Goal: Contribute content

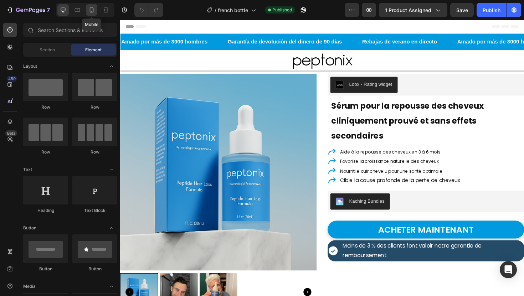
click at [92, 10] on icon at bounding box center [91, 9] width 7 height 7
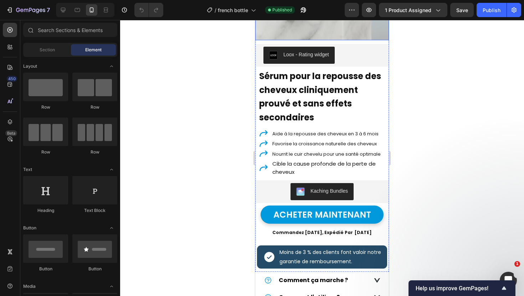
scroll to position [177, 0]
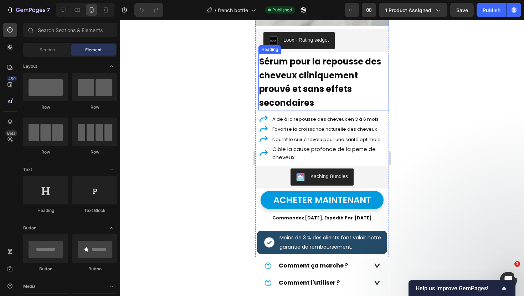
click at [289, 86] on strong "Sérum pour la repousse des cheveux cliniquement prouvé et sans effets secondair…" at bounding box center [320, 82] width 122 height 53
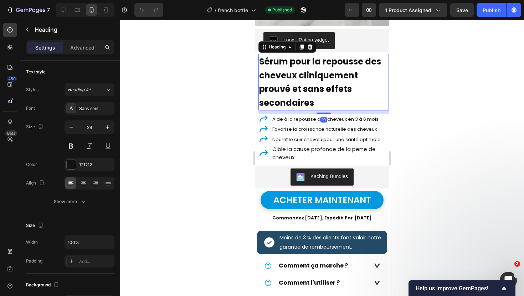
click at [289, 86] on strong "Sérum pour la repousse des cheveux cliniquement prouvé et sans effets secondair…" at bounding box center [320, 82] width 122 height 53
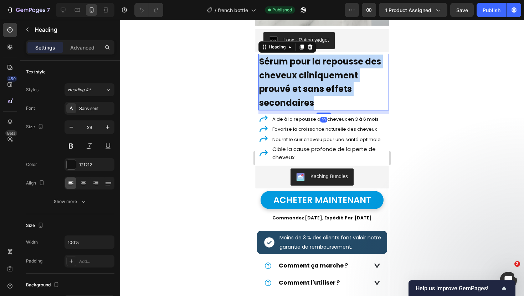
click at [289, 86] on strong "Sérum pour la repousse des cheveux cliniquement prouvé et sans effets secondair…" at bounding box center [320, 82] width 122 height 53
copy strong "Sérum pour la repousse des cheveux cliniquement prouvé et sans effets secondair…"
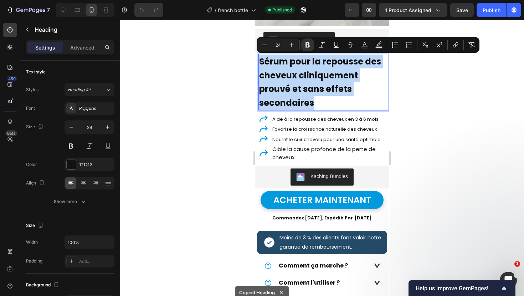
click at [293, 82] on strong "Sérum pour la repousse des cheveux cliniquement prouvé et sans effets secondair…" at bounding box center [320, 82] width 122 height 53
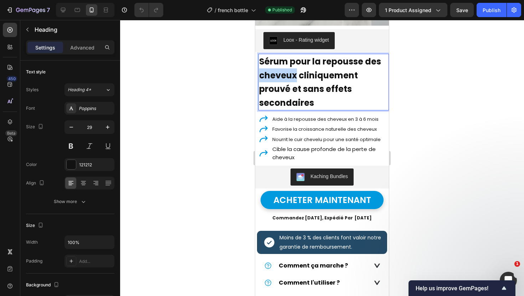
click at [293, 82] on strong "Sérum pour la repousse des cheveux cliniquement prouvé et sans effets secondair…" at bounding box center [320, 82] width 122 height 53
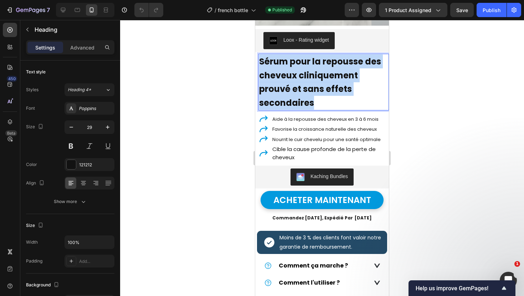
click at [293, 82] on strong "Sérum pour la repousse des cheveux cliniquement prouvé et sans effets secondair…" at bounding box center [320, 82] width 122 height 53
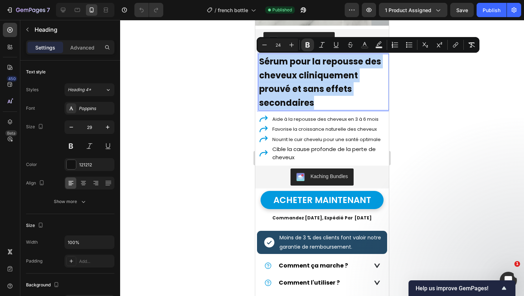
copy strong "Sérum pour la repousse des cheveux cliniquement prouvé et sans effets secondair…"
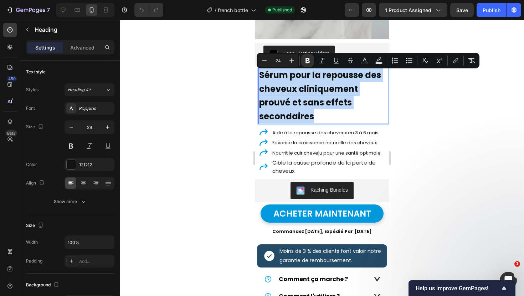
scroll to position [155, 0]
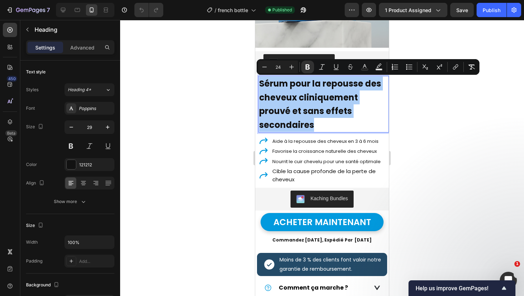
click at [214, 80] on div at bounding box center [322, 158] width 404 height 276
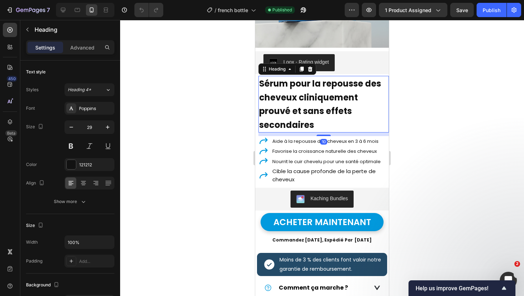
click at [274, 127] on strong "Sérum pour la repousse des cheveux cliniquement prouvé et sans effets secondair…" at bounding box center [320, 104] width 122 height 53
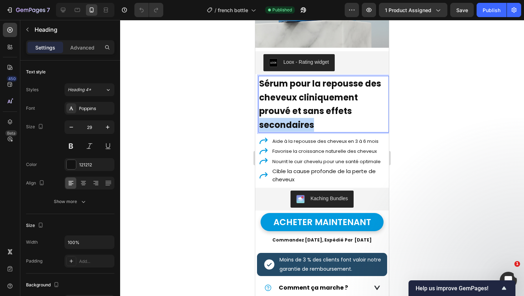
click at [274, 127] on strong "Sérum pour la repousse des cheveux cliniquement prouvé et sans effets secondair…" at bounding box center [320, 104] width 122 height 53
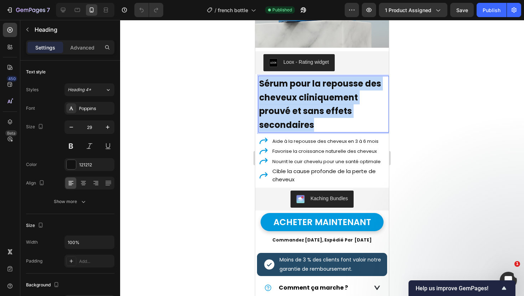
click at [274, 127] on strong "Sérum pour la repousse des cheveux cliniquement prouvé et sans effets secondair…" at bounding box center [320, 104] width 122 height 53
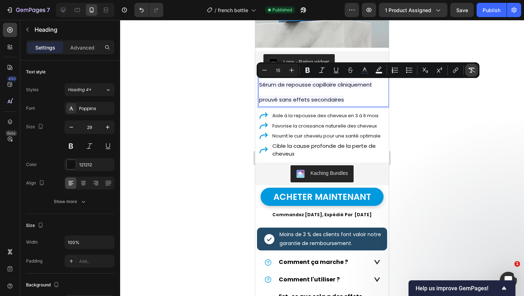
click at [470, 70] on icon "Editor contextual toolbar" at bounding box center [471, 70] width 7 height 7
type input "29"
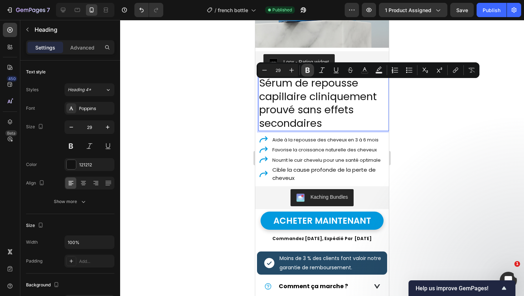
click at [304, 72] on icon "Editor contextual toolbar" at bounding box center [307, 70] width 7 height 7
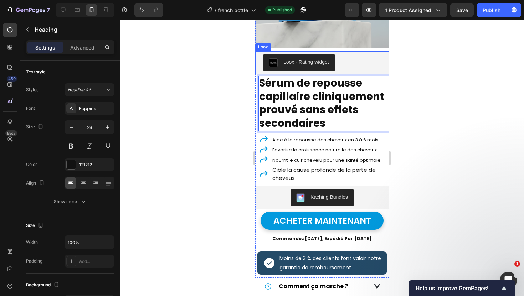
click at [271, 72] on div "Loox - Rating widget" at bounding box center [322, 62] width 123 height 23
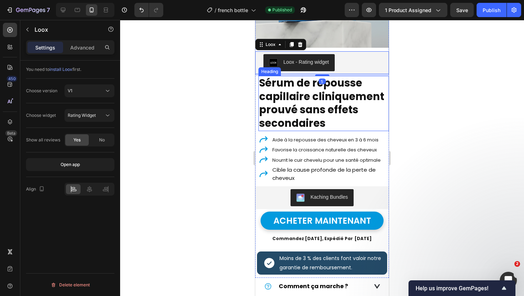
click at [275, 99] on strong "Sérum de repousse capillaire cliniquement prouvé sans effets secondaires" at bounding box center [321, 103] width 125 height 55
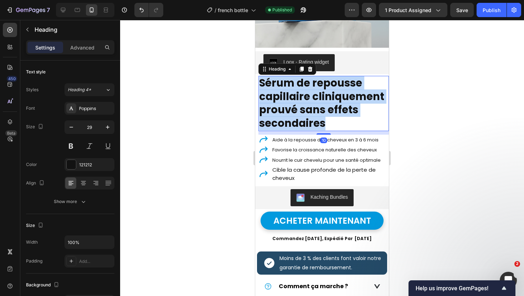
click at [275, 99] on strong "Sérum de repousse capillaire cliniquement prouvé sans effets secondaires" at bounding box center [321, 103] width 125 height 55
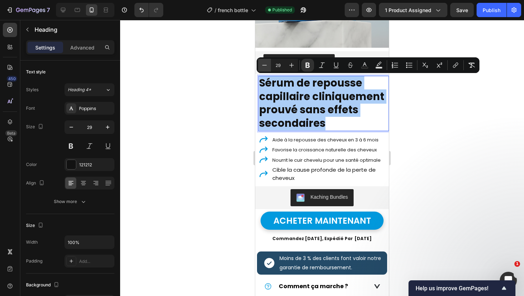
click at [261, 68] on icon "Editor contextual toolbar" at bounding box center [264, 65] width 7 height 7
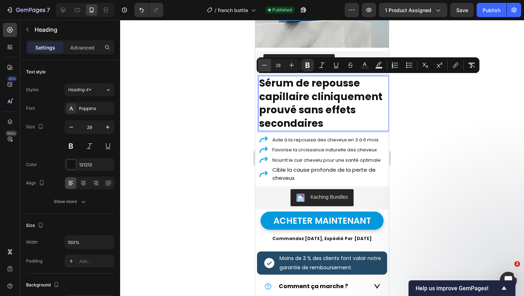
click at [261, 68] on icon "Editor contextual toolbar" at bounding box center [264, 65] width 7 height 7
type input "27"
click at [234, 73] on div at bounding box center [322, 158] width 404 height 276
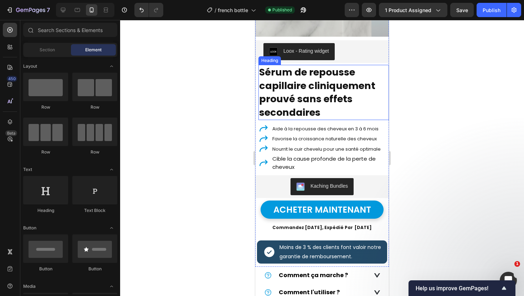
scroll to position [179, 0]
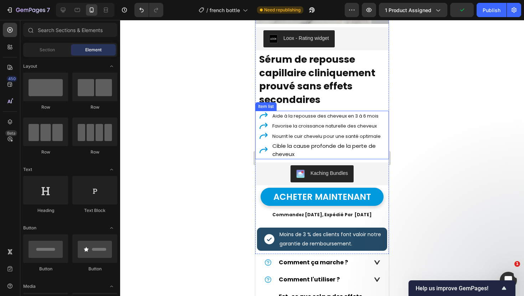
click at [298, 119] on span "Aide à la repousse des cheveux en 3 à 6 mois" at bounding box center [325, 116] width 106 height 7
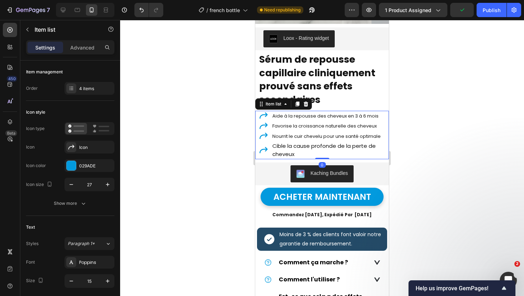
click at [298, 119] on span "Aide à la repousse des cheveux en 3 à 6 mois" at bounding box center [325, 116] width 106 height 7
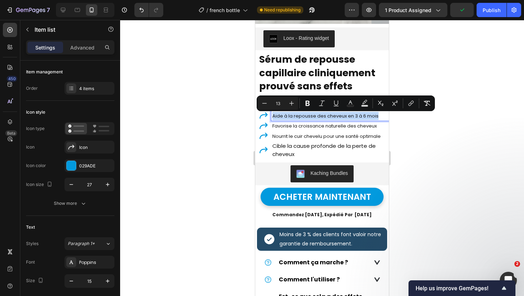
type input "15"
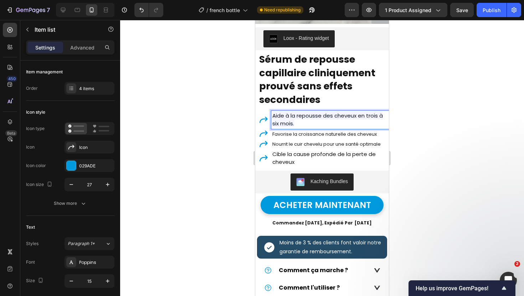
click at [289, 118] on span "Aide à la repousse des cheveux en trois à six mois." at bounding box center [327, 120] width 111 height 16
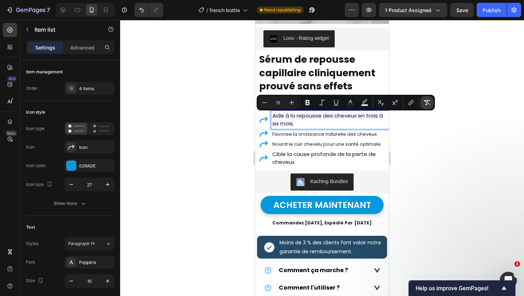
click at [421, 102] on button "Remove Format" at bounding box center [427, 102] width 13 height 13
click at [423, 102] on button "Remove Format" at bounding box center [427, 102] width 13 height 13
click at [259, 102] on button "Minus" at bounding box center [264, 102] width 13 height 13
click at [261, 102] on icon "Editor contextual toolbar" at bounding box center [264, 102] width 7 height 7
click at [267, 102] on icon "Editor contextual toolbar" at bounding box center [264, 102] width 7 height 7
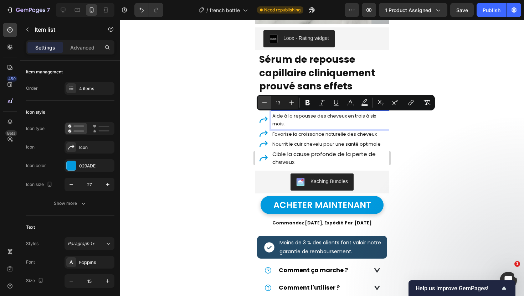
click at [263, 102] on icon "Editor contextual toolbar" at bounding box center [264, 102] width 7 height 7
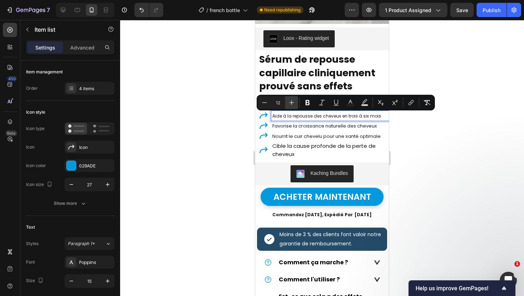
click at [291, 103] on icon "Editor contextual toolbar" at bounding box center [291, 102] width 7 height 7
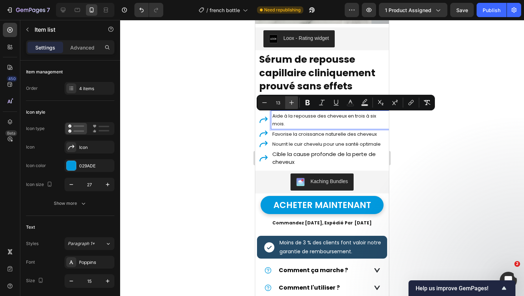
click at [291, 107] on button "Plus" at bounding box center [291, 102] width 13 height 13
type input "14"
click at [287, 128] on p "Aide à la repousse des cheveux en trois à six mois." at bounding box center [330, 120] width 116 height 16
click at [287, 138] on p "Favorise la croissance naturelle des cheveux" at bounding box center [330, 134] width 116 height 8
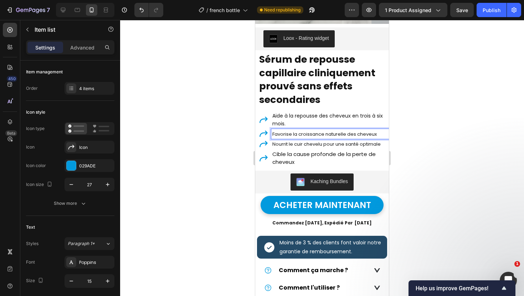
click at [287, 136] on span "Favorise la croissance naturelle des cheveux" at bounding box center [324, 134] width 104 height 7
click at [287, 136] on span "Soutien à la croissance des cheveux." at bounding box center [321, 133] width 98 height 7
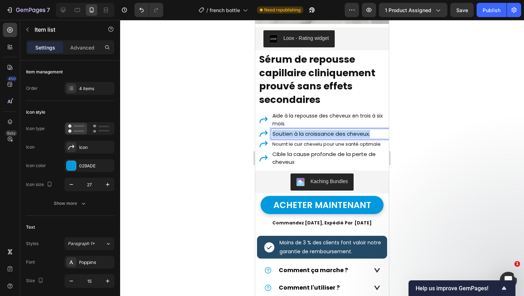
click at [287, 136] on span "Soutien à la croissance des cheveux." at bounding box center [321, 133] width 98 height 7
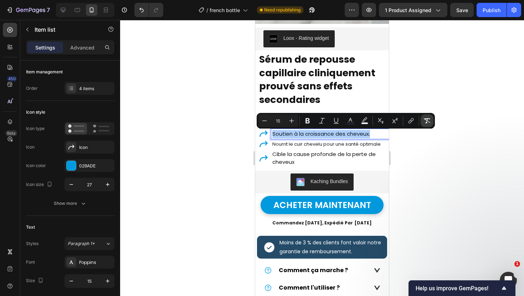
click at [426, 121] on icon "Editor contextual toolbar" at bounding box center [427, 120] width 7 height 5
click at [261, 120] on icon "Editor contextual toolbar" at bounding box center [264, 120] width 7 height 7
type input "13"
click at [230, 123] on div at bounding box center [322, 158] width 404 height 276
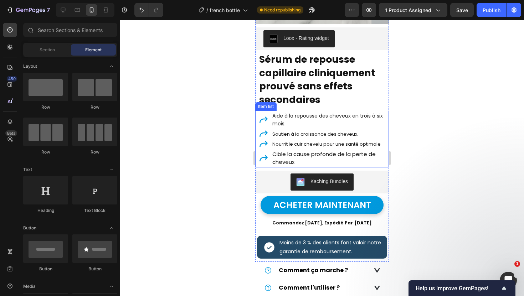
click at [289, 121] on p "Aide à la repousse des cheveux en trois à six mois." at bounding box center [330, 120] width 116 height 16
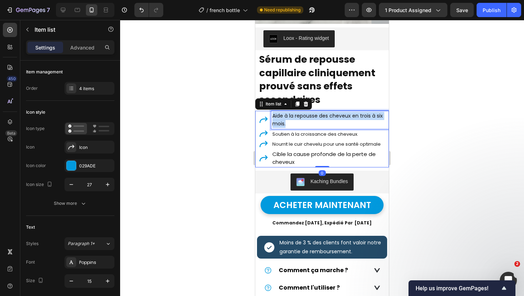
click at [289, 121] on p "Aide à la repousse des cheveux en trois à six mois." at bounding box center [330, 120] width 116 height 16
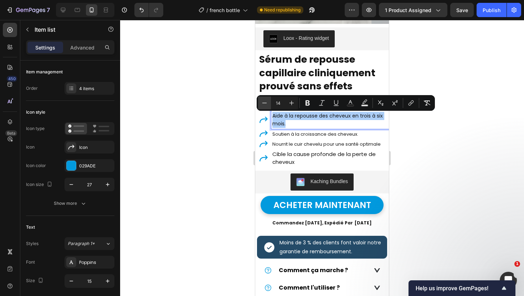
click at [265, 105] on icon "Editor contextual toolbar" at bounding box center [264, 102] width 7 height 7
type input "13"
click at [209, 104] on div at bounding box center [322, 158] width 404 height 276
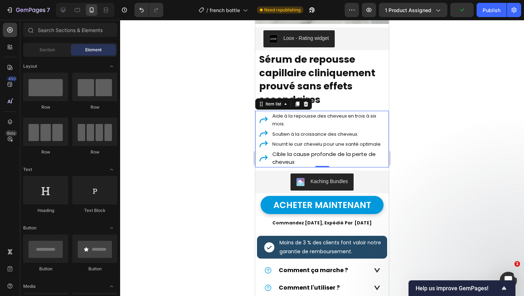
click at [278, 145] on span "Nourrit le cuir chevelu pour une santé optimale" at bounding box center [326, 144] width 108 height 7
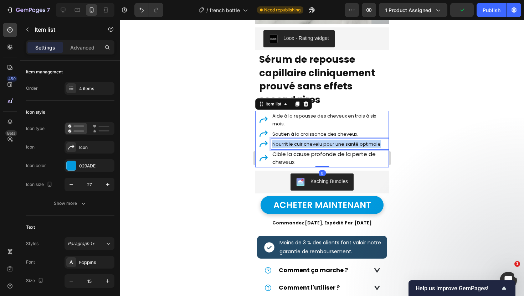
click at [278, 145] on span "Nourrit le cuir chevelu pour une santé optimale" at bounding box center [326, 144] width 108 height 7
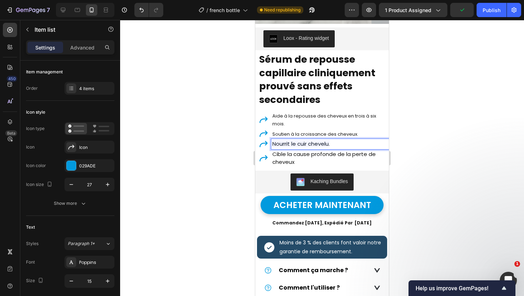
click at [278, 145] on span "Nourrit le cuir chevelu." at bounding box center [300, 143] width 57 height 7
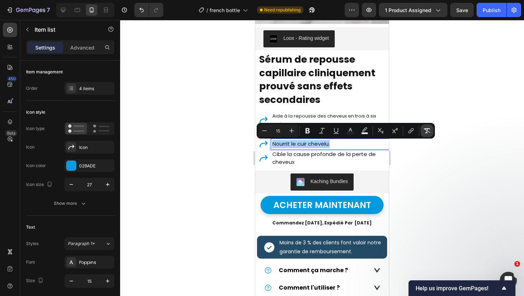
click at [425, 132] on icon "Editor contextual toolbar" at bounding box center [427, 130] width 7 height 7
click at [267, 128] on icon "Editor contextual toolbar" at bounding box center [264, 130] width 7 height 7
type input "13"
click at [216, 119] on div at bounding box center [322, 158] width 404 height 276
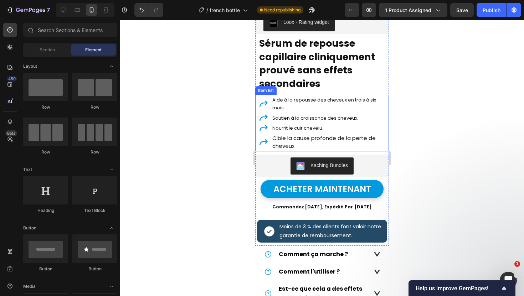
scroll to position [198, 0]
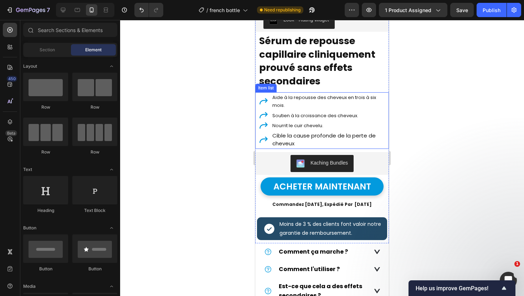
click at [282, 136] on p "Cible la cause profonde de la perte de cheveux" at bounding box center [330, 140] width 116 height 16
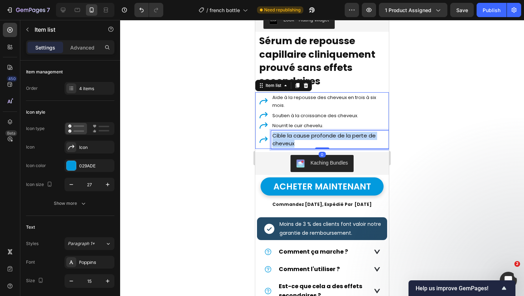
click at [282, 136] on p "Cible la cause profonde de la perte de cheveux" at bounding box center [330, 140] width 116 height 16
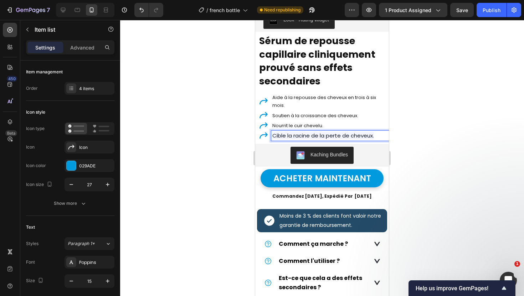
click at [294, 138] on span "Cible la racine de la perte de cheveux." at bounding box center [323, 135] width 102 height 7
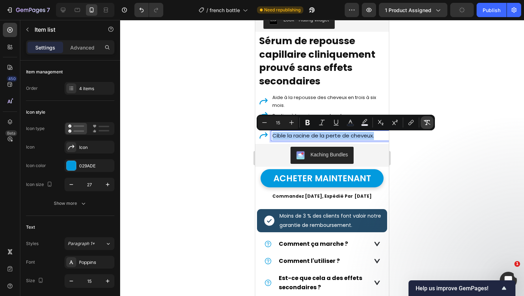
click at [427, 121] on icon "Editor contextual toolbar" at bounding box center [427, 122] width 7 height 5
click at [260, 123] on button "Minus" at bounding box center [264, 122] width 13 height 13
type input "13"
click at [242, 122] on div at bounding box center [322, 158] width 404 height 276
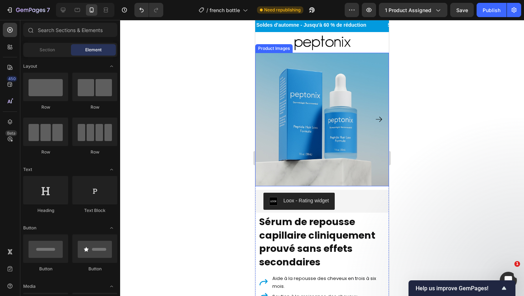
scroll to position [0, 0]
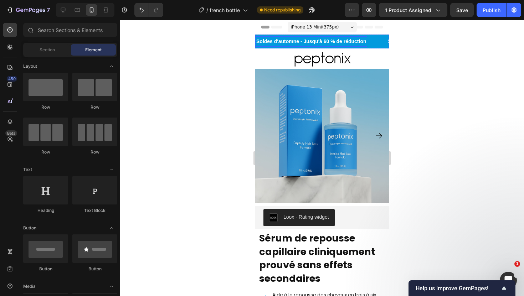
click at [293, 37] on div "Soldes d'automne - Jusqu'à 60 % de réduction" at bounding box center [312, 41] width 112 height 10
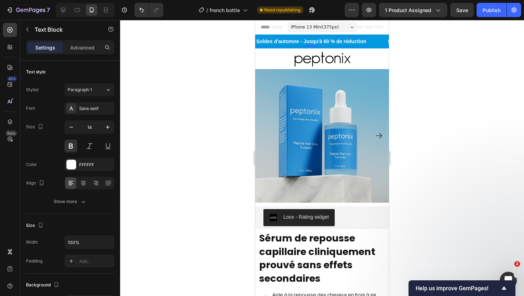
click at [293, 40] on p "Soldes d'automne - Jusqu'à 60 % de réduction" at bounding box center [311, 41] width 110 height 9
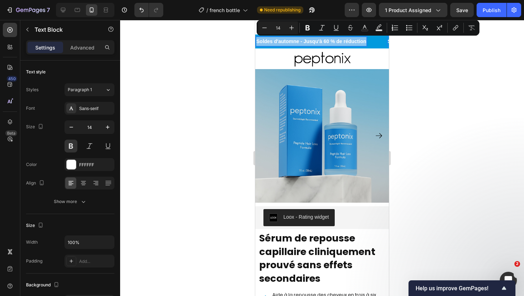
type input "15"
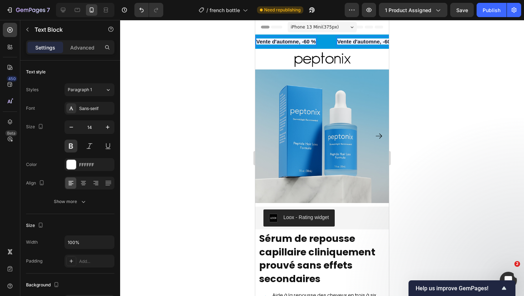
click at [298, 41] on span "Vente d'automne, -60 %" at bounding box center [286, 42] width 60 height 6
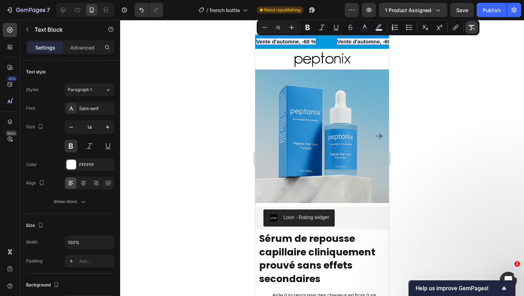
click at [470, 26] on icon "Editor contextual toolbar" at bounding box center [472, 27] width 7 height 5
type input "14"
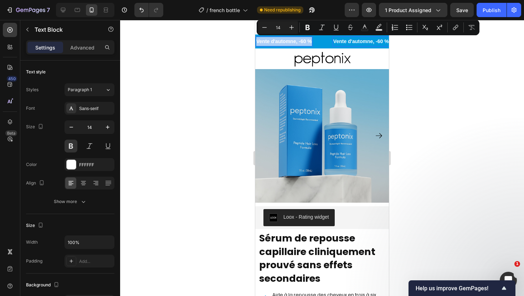
click at [445, 54] on div at bounding box center [322, 158] width 404 height 276
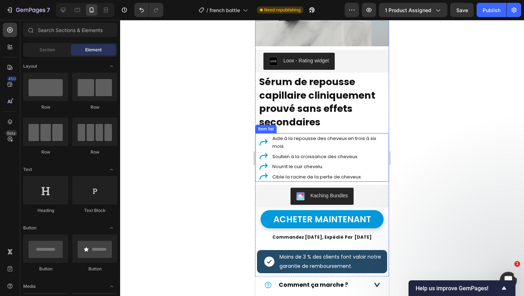
scroll to position [142, 0]
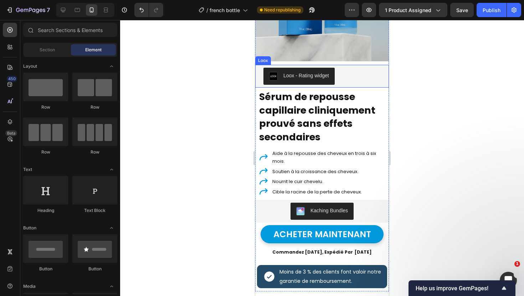
click at [306, 82] on button "Loox - Rating widget" at bounding box center [299, 76] width 71 height 17
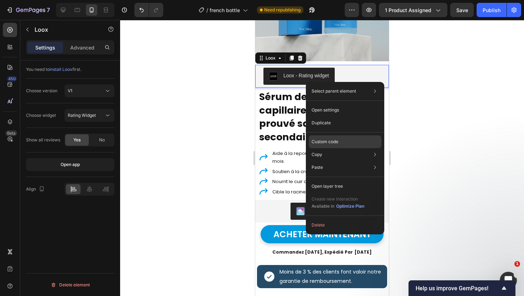
click at [327, 144] on p "Custom code" at bounding box center [325, 142] width 27 height 6
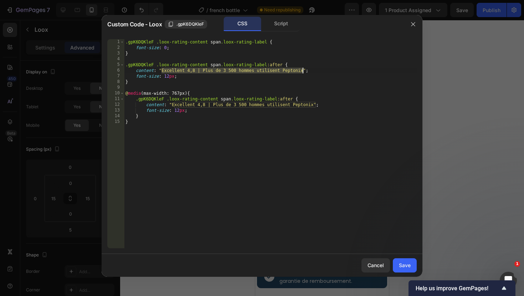
drag, startPoint x: 161, startPoint y: 71, endPoint x: 304, endPoint y: 71, distance: 142.6
click at [304, 71] on div ".gpK6DQKleF .loox-rating-content span .loox-rating-label { font-size : 0 ; } .g…" at bounding box center [270, 149] width 293 height 221
paste textarea ", 4,8 sur 5, plus de 3 500 utilisateurs"
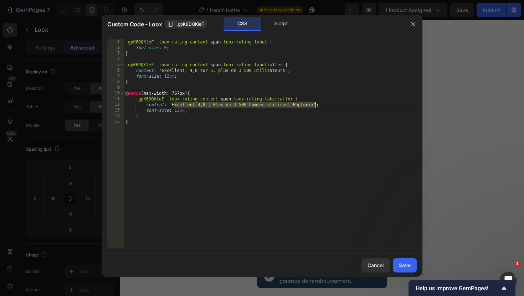
drag, startPoint x: 174, startPoint y: 106, endPoint x: 315, endPoint y: 105, distance: 140.9
click at [315, 105] on div ".gpK6DQKleF .loox-rating-content span .loox-rating-label { font-size : 0 ; } .g…" at bounding box center [270, 149] width 293 height 221
paste textarea ", 4,8 sur 5, plus de 3 500 utilisateurs"
type textarea "content: " Excellent, 4,8 sur 5, plus de 3 500 utilisateurs";"
click at [406, 264] on div "Save" at bounding box center [405, 265] width 12 height 7
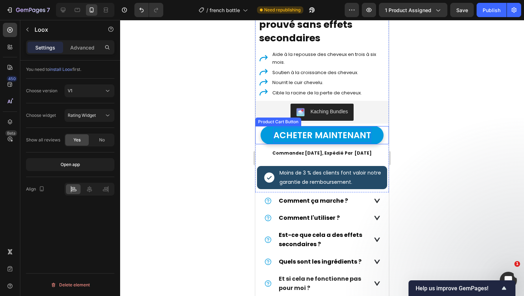
scroll to position [248, 0]
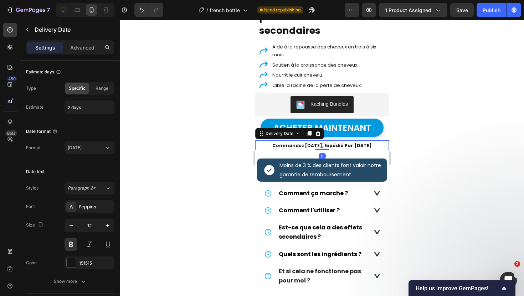
click at [290, 146] on span "Commandez [DATE], expédié par" at bounding box center [312, 146] width 81 height 6
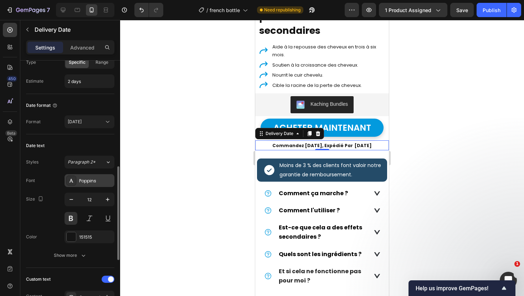
scroll to position [109, 0]
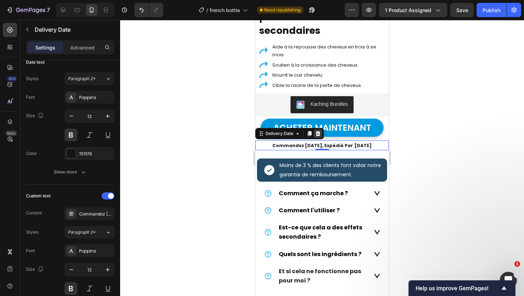
click at [318, 135] on icon at bounding box center [318, 133] width 5 height 5
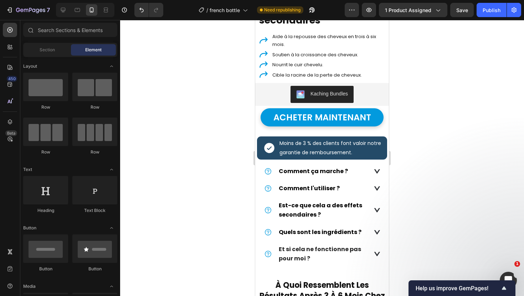
scroll to position [270, 0]
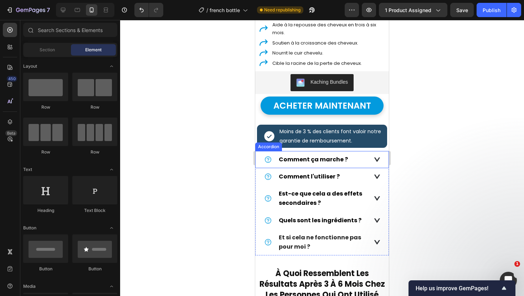
click at [377, 162] on icon at bounding box center [377, 160] width 6 height 4
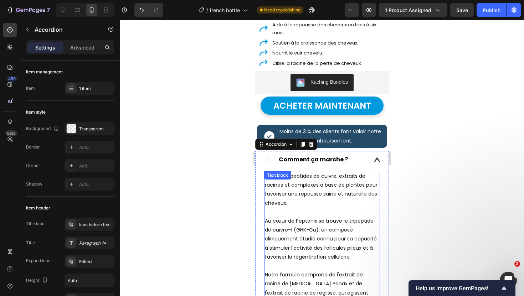
click at [377, 157] on div "Comment ça marche ?" at bounding box center [322, 159] width 133 height 17
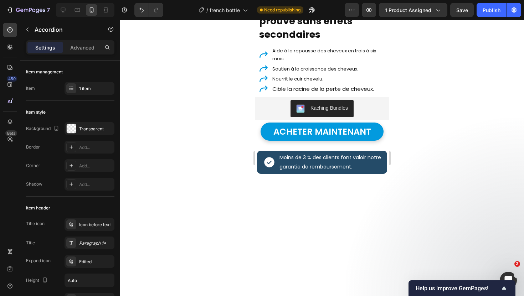
scroll to position [0, 0]
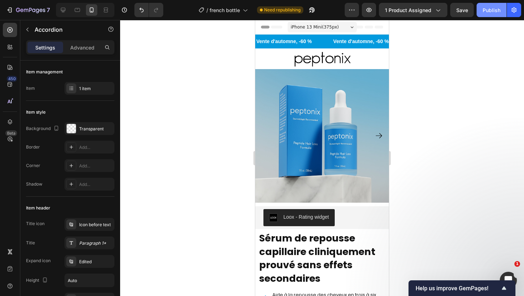
click at [484, 9] on div "Publish" at bounding box center [492, 9] width 18 height 7
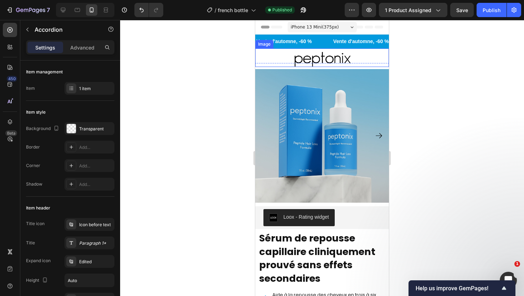
click at [283, 44] on p "Vente d'automne, -60 %" at bounding box center [284, 41] width 56 height 9
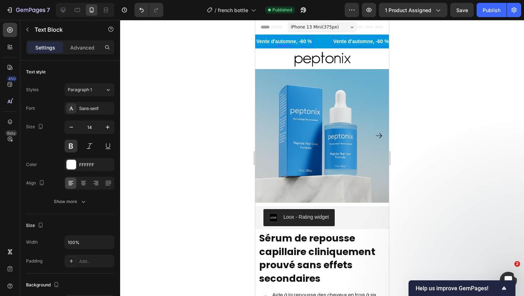
click at [283, 44] on p "Vente d'automne, -60 %" at bounding box center [284, 41] width 56 height 9
click at [481, 12] on button "Publish" at bounding box center [492, 10] width 30 height 14
click at [236, 78] on div at bounding box center [322, 158] width 404 height 276
